Goal: Obtain resource: Download file/media

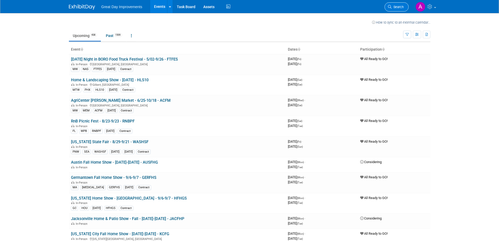
click at [395, 6] on span "Search" at bounding box center [398, 7] width 12 height 4
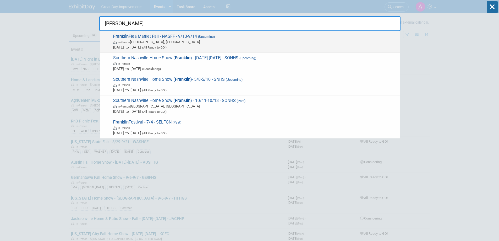
type input "franklin"
click at [216, 36] on span "Franklin Flea Market Fall - NASFF - 9/13-9/14 (Upcoming) In-Person Franklin, TN…" at bounding box center [255, 42] width 286 height 16
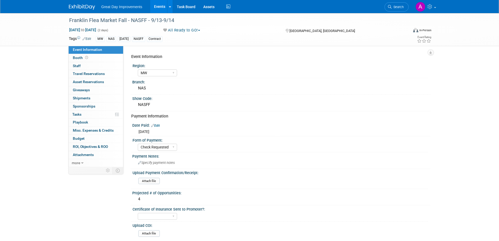
select select "MW"
select select "Check Requested"
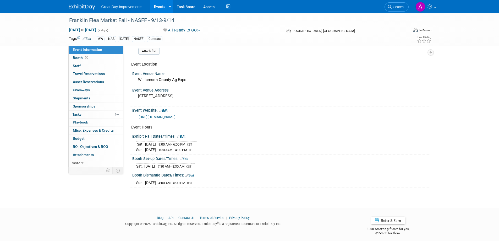
scroll to position [185, 0]
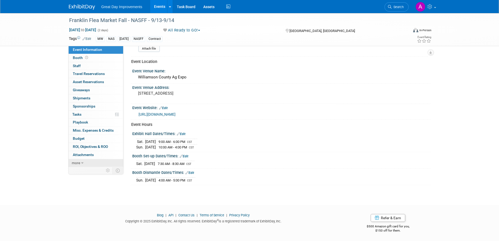
click at [81, 162] on icon at bounding box center [82, 163] width 2 height 4
click at [87, 170] on span "Event Binder (.pdf export)" at bounding box center [94, 170] width 42 height 4
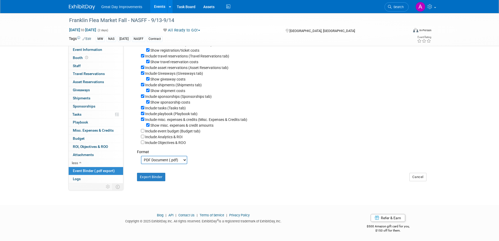
scroll to position [70, 0]
drag, startPoint x: 159, startPoint y: 177, endPoint x: 164, endPoint y: 175, distance: 5.1
click at [159, 176] on button "Export Binder" at bounding box center [151, 176] width 29 height 8
